Goal: Task Accomplishment & Management: Complete application form

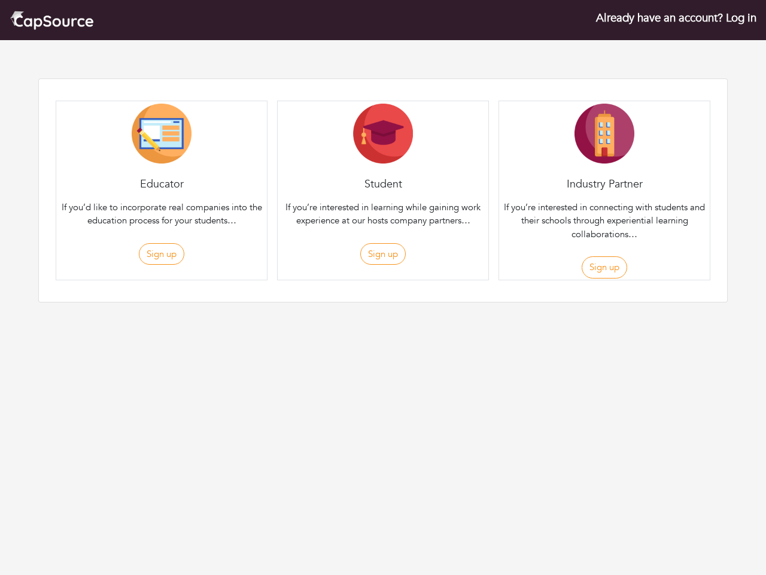
click at [383, 170] on div "Student If you’re interested in learning while gaining work experience at our h…" at bounding box center [383, 191] width 212 height 180
click at [161, 254] on button "Sign up" at bounding box center [161, 254] width 45 height 22
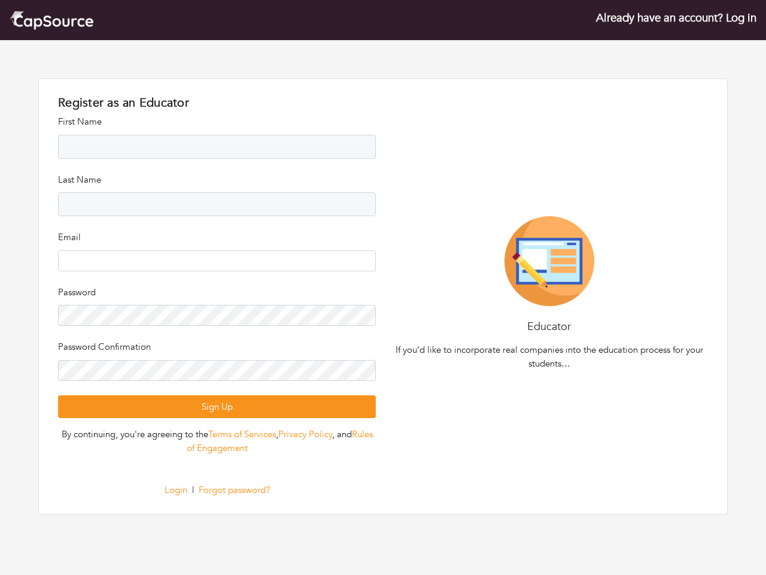
click at [383, 254] on div "Register as an Educator Register as an Student Register as an Company First Nam…" at bounding box center [217, 296] width 332 height 401
click at [604, 267] on div "Educator If you’d like to incorporate real companies into the education process…" at bounding box center [549, 296] width 332 height 160
